Goal: Task Accomplishment & Management: Manage account settings

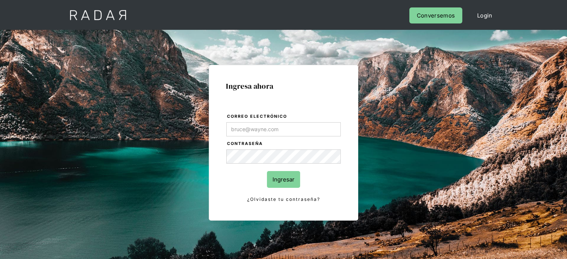
click at [258, 125] on input "Correo electrónico" at bounding box center [283, 129] width 115 height 14
type input "[EMAIL_ADDRESS][DOMAIN_NAME]"
click at [272, 183] on input "Ingresar" at bounding box center [283, 179] width 33 height 17
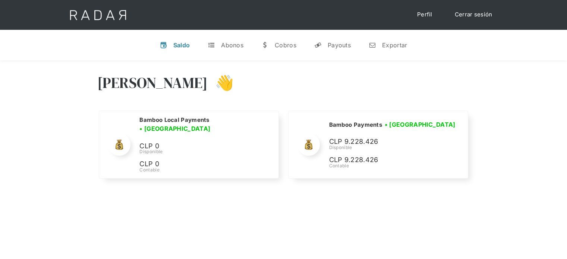
click at [504, 63] on div "[PERSON_NAME] 👋 Cargando tus cuentas... Nombre de la empresa • [GEOGRAPHIC_DATA…" at bounding box center [283, 127] width 567 height 134
